Goal: Information Seeking & Learning: Find specific page/section

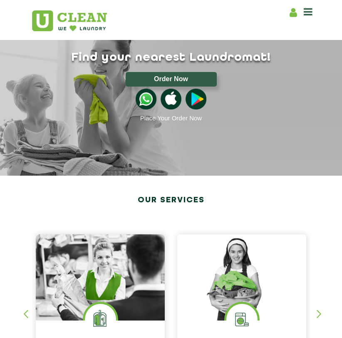
click at [309, 5] on div "Home About us Franchise Services Dry Cleaning Laundry by Kg Premium Laundry Ste…" at bounding box center [301, 11] width 25 height 12
click at [306, 10] on icon at bounding box center [308, 12] width 9 height 10
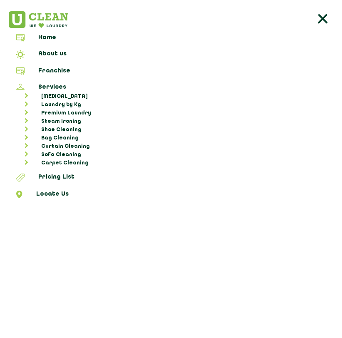
click at [327, 16] on icon at bounding box center [323, 19] width 17 height 17
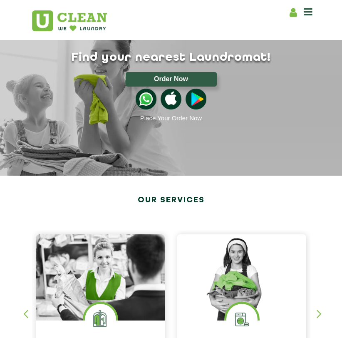
click at [295, 12] on icon at bounding box center [293, 12] width 7 height 10
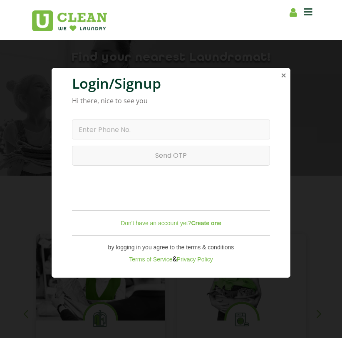
click at [285, 74] on span "×" at bounding box center [283, 75] width 5 height 10
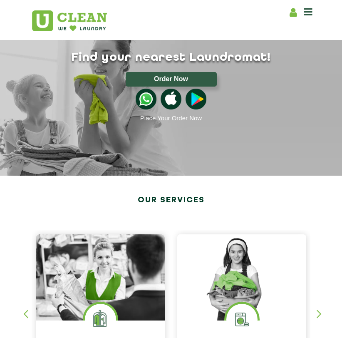
click at [306, 17] on span at bounding box center [308, 12] width 9 height 12
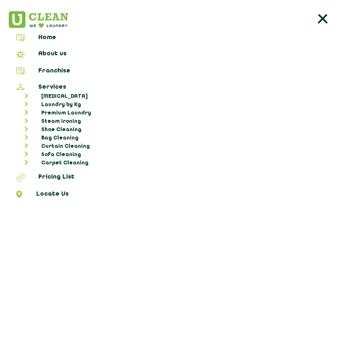
click at [322, 17] on line at bounding box center [323, 18] width 7 height 7
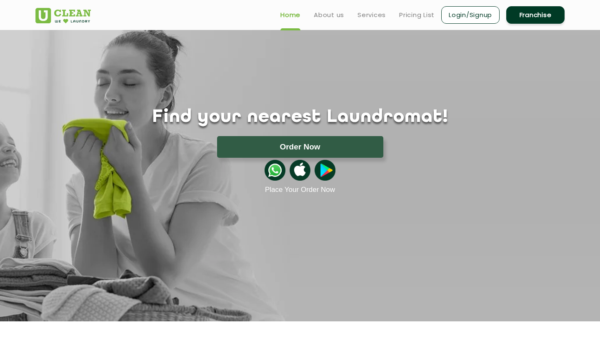
click at [324, 5] on ul "Home About us Services Pricing List Login/Signup Franchise" at bounding box center [419, 15] width 291 height 20
click at [324, 10] on link "About us" at bounding box center [329, 15] width 30 height 10
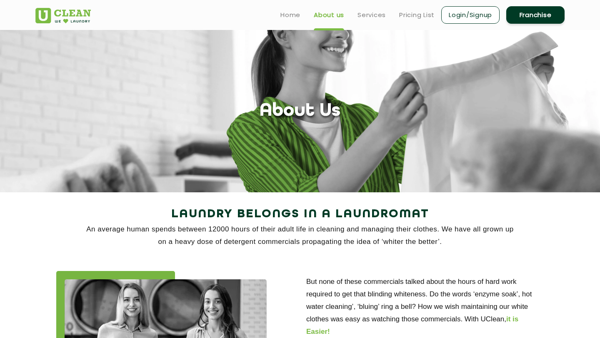
click at [302, 10] on ul "Home About us Services Pricing List Login/Signup Franchise" at bounding box center [419, 15] width 291 height 20
click at [293, 16] on link "Home" at bounding box center [290, 15] width 20 height 10
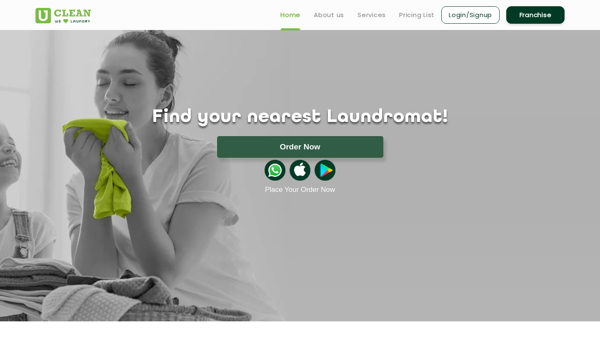
click at [349, 218] on section "Find your nearest Laundromat! Please select the location Order Now Place Your O…" at bounding box center [300, 176] width 600 height 292
click at [327, 15] on link "About us" at bounding box center [329, 15] width 30 height 10
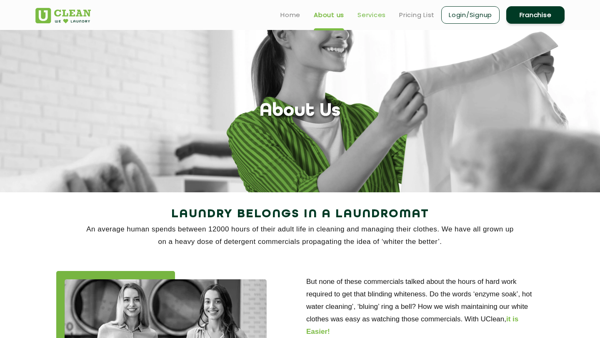
click at [373, 18] on link "Services" at bounding box center [371, 15] width 28 height 10
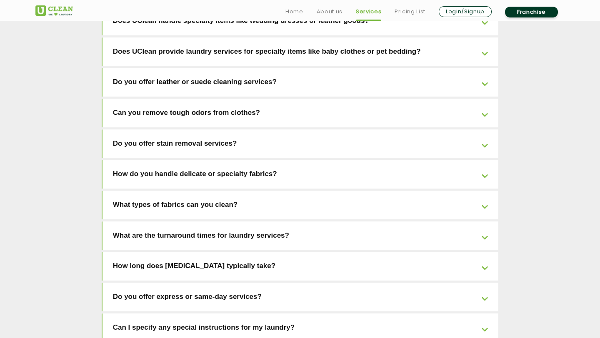
scroll to position [1692, 0]
click at [288, 7] on link "Home" at bounding box center [294, 12] width 18 height 10
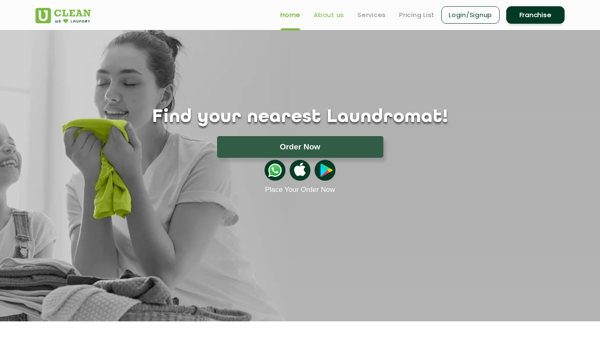
click at [327, 15] on link "About us" at bounding box center [329, 15] width 30 height 10
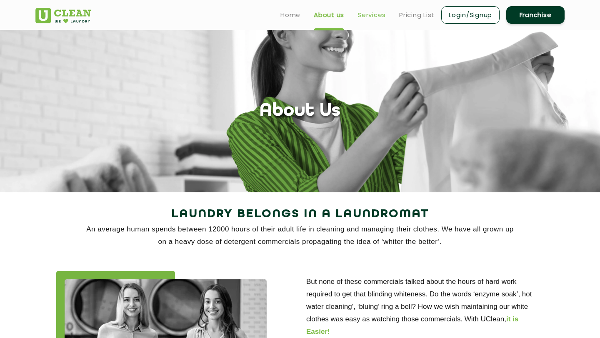
click at [361, 17] on link "Services" at bounding box center [371, 15] width 28 height 10
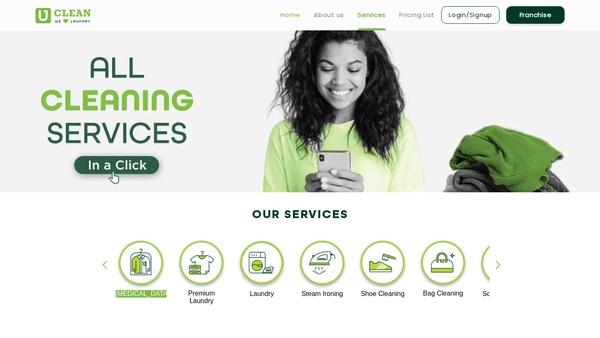
click at [282, 16] on link "Home" at bounding box center [290, 15] width 20 height 10
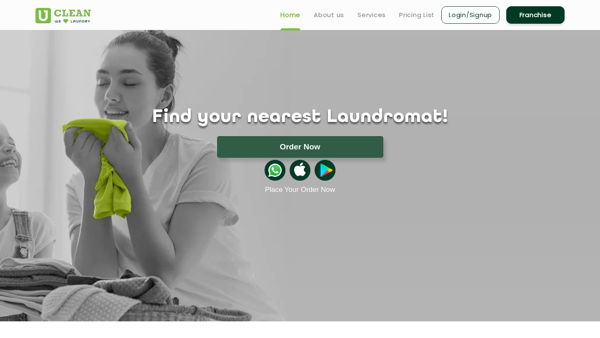
click at [317, 20] on ul "Home About us Services Pricing List Login/Signup Franchise" at bounding box center [419, 15] width 291 height 20
click at [312, 17] on ul "Home About us Services Pricing List Login/Signup Franchise" at bounding box center [419, 15] width 291 height 20
click at [330, 15] on link "About us" at bounding box center [329, 15] width 30 height 10
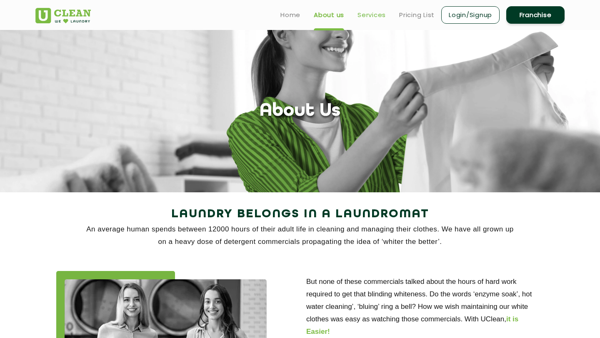
click at [370, 16] on link "Services" at bounding box center [371, 15] width 28 height 10
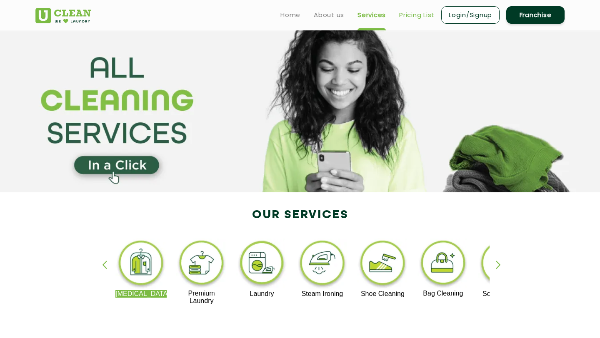
click at [418, 13] on link "Pricing List" at bounding box center [416, 15] width 35 height 10
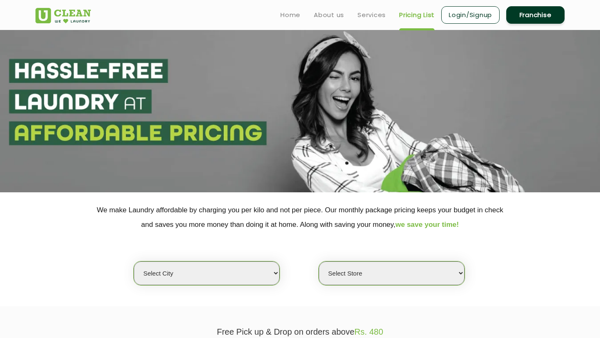
select select "0"
click at [505, 12] on ul "Home About us Services Pricing List Login/Signup Franchise" at bounding box center [419, 15] width 291 height 20
click at [293, 18] on link "Home" at bounding box center [290, 15] width 20 height 10
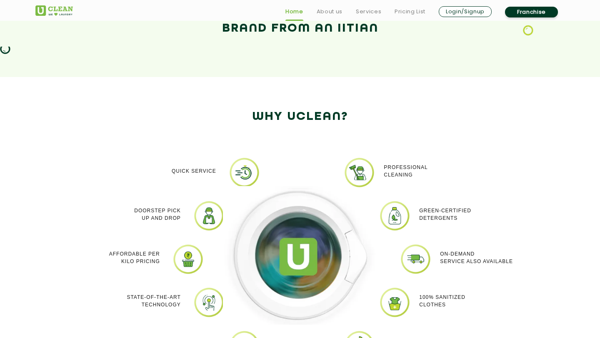
scroll to position [647, 0]
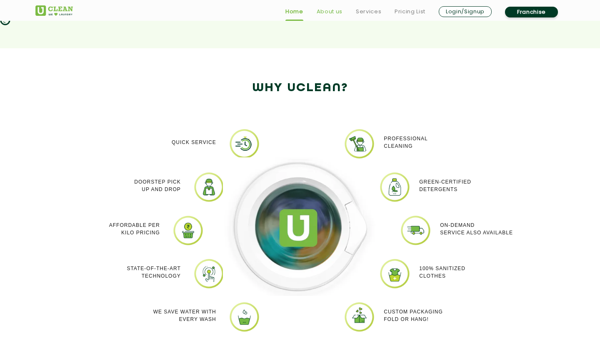
click at [330, 7] on link "About us" at bounding box center [330, 12] width 26 height 10
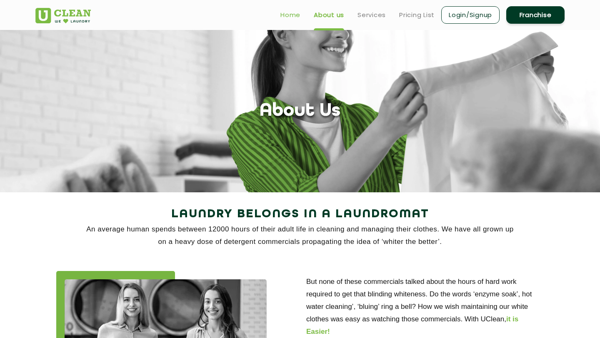
click at [288, 12] on link "Home" at bounding box center [290, 15] width 20 height 10
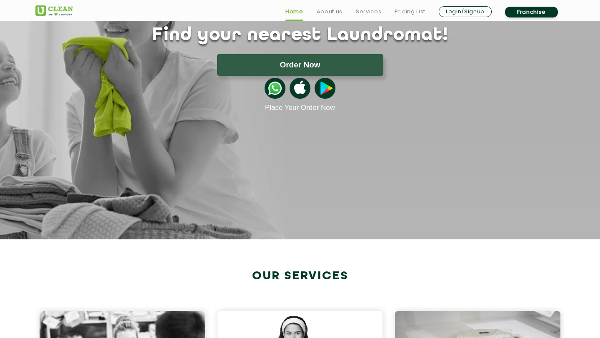
scroll to position [88, 0]
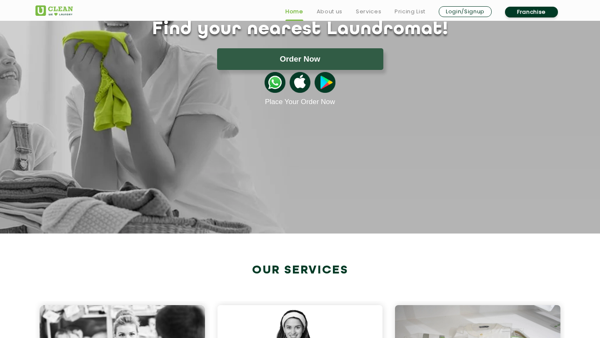
click at [315, 12] on ul "Home About us Services Pricing List Login/Signup Franchise" at bounding box center [422, 11] width 286 height 13
click at [324, 10] on link "About us" at bounding box center [330, 12] width 26 height 10
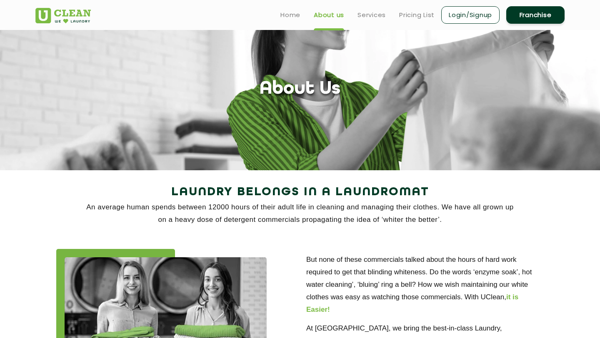
scroll to position [23, 0]
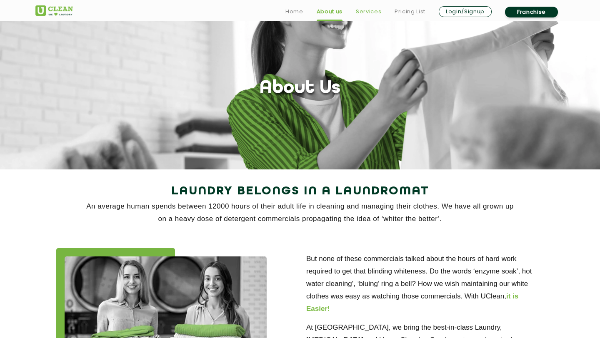
click at [367, 10] on link "Services" at bounding box center [368, 12] width 25 height 10
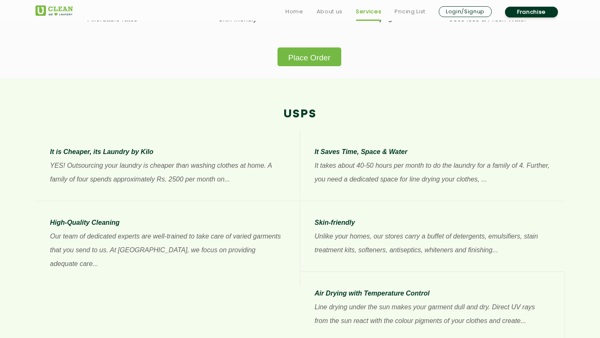
scroll to position [569, 0]
click at [407, 13] on link "Pricing List" at bounding box center [410, 12] width 31 height 10
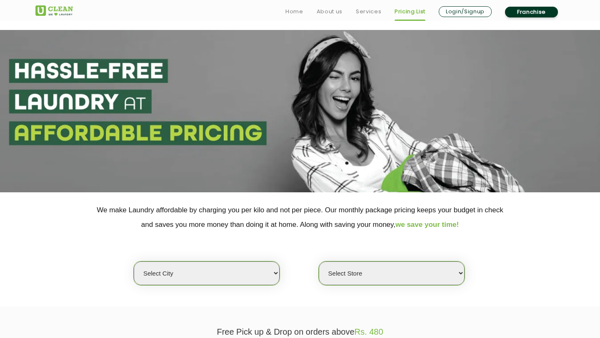
scroll to position [228, 0]
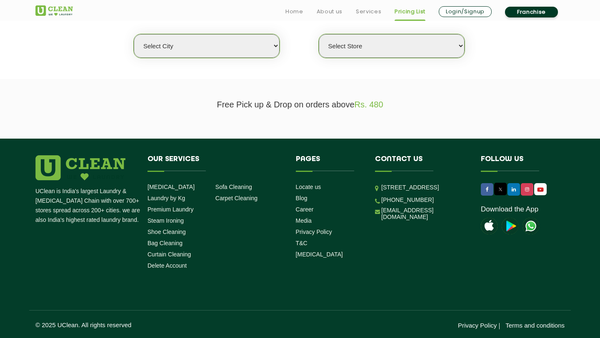
click at [262, 45] on select "Select city [GEOGRAPHIC_DATA] [GEOGRAPHIC_DATA] [GEOGRAPHIC_DATA] [GEOGRAPHIC_D…" at bounding box center [207, 46] width 146 height 24
click at [367, 46] on select "Select Store" at bounding box center [392, 46] width 146 height 24
click at [260, 43] on select "Select city [GEOGRAPHIC_DATA] [GEOGRAPHIC_DATA] [GEOGRAPHIC_DATA] [GEOGRAPHIC_D…" at bounding box center [207, 46] width 146 height 24
select select "128"
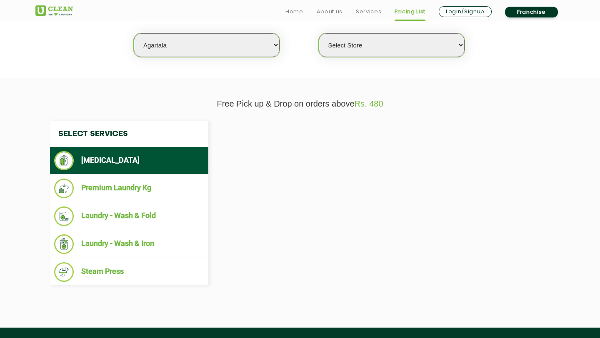
click at [334, 48] on select "Select Store" at bounding box center [392, 45] width 146 height 24
select select "0"
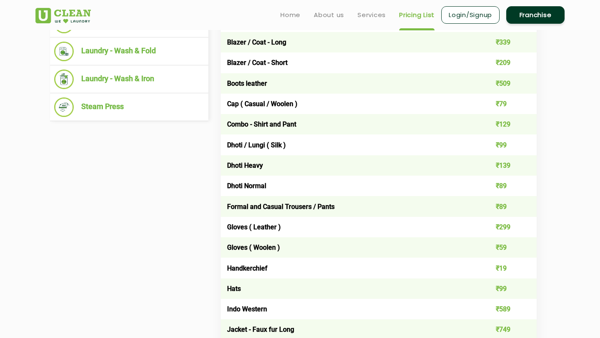
scroll to position [137, 0]
